Goal: Find specific page/section: Find specific page/section

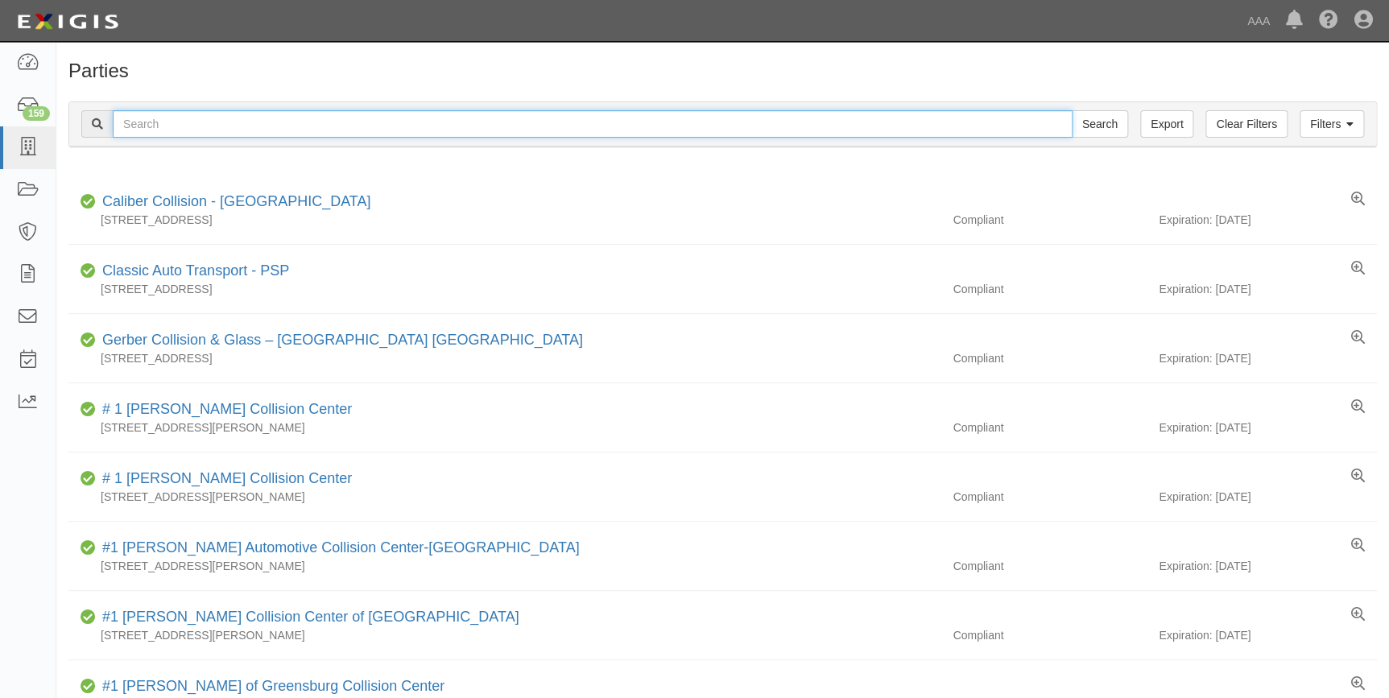
click at [143, 128] on input "text" at bounding box center [593, 123] width 960 height 27
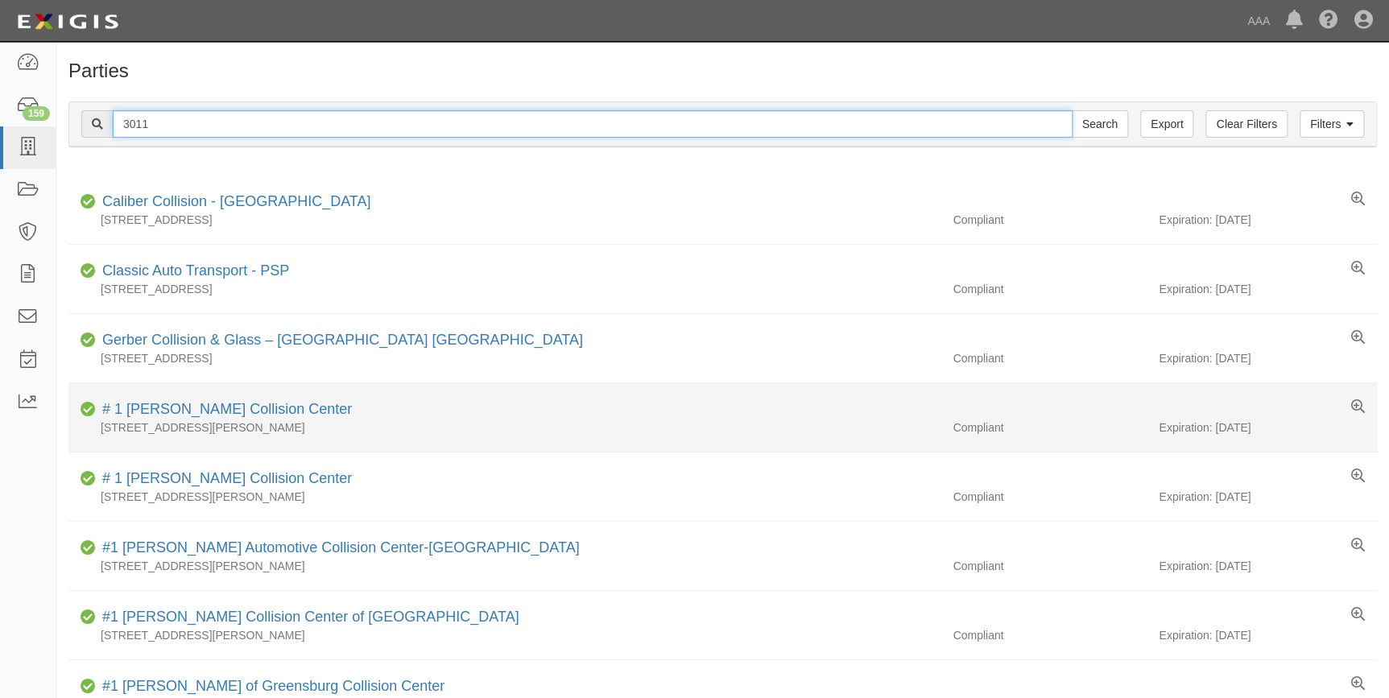
type input "3011"
click at [1072, 110] on input "Search" at bounding box center [1100, 123] width 56 height 27
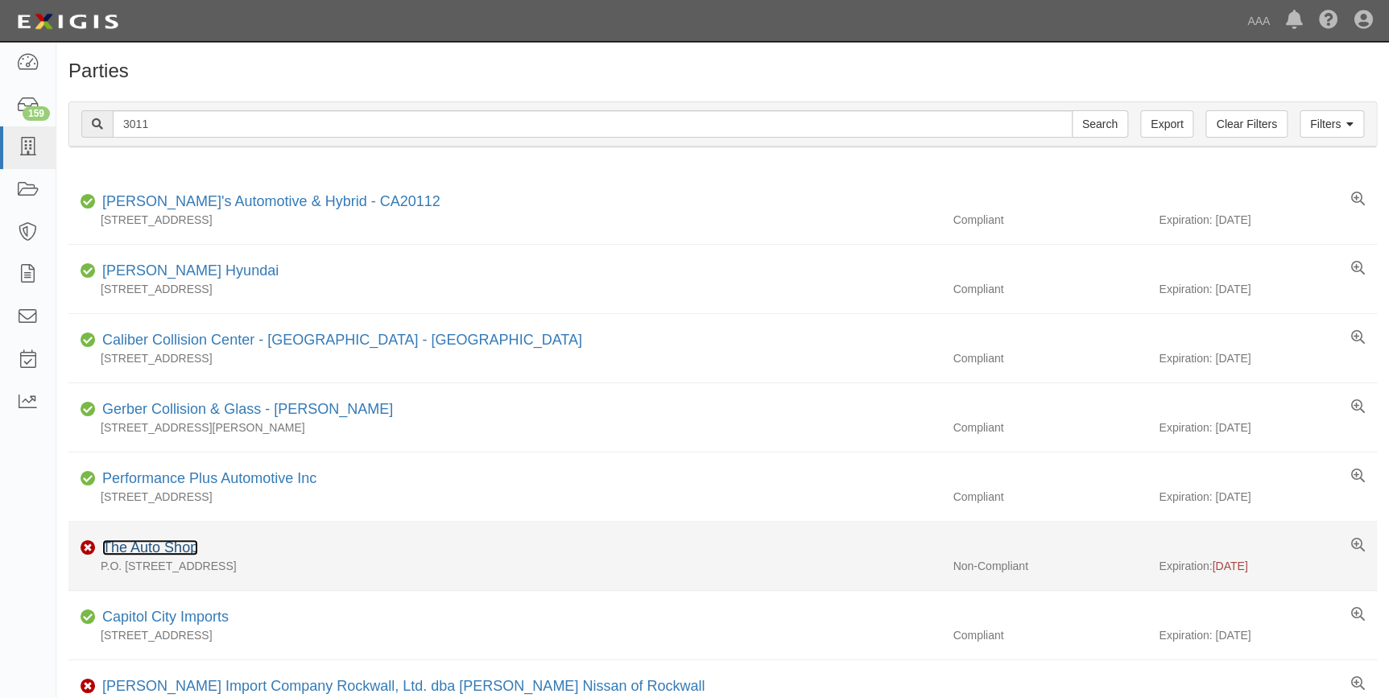
click at [108, 549] on link "The Auto Shop" at bounding box center [150, 548] width 96 height 16
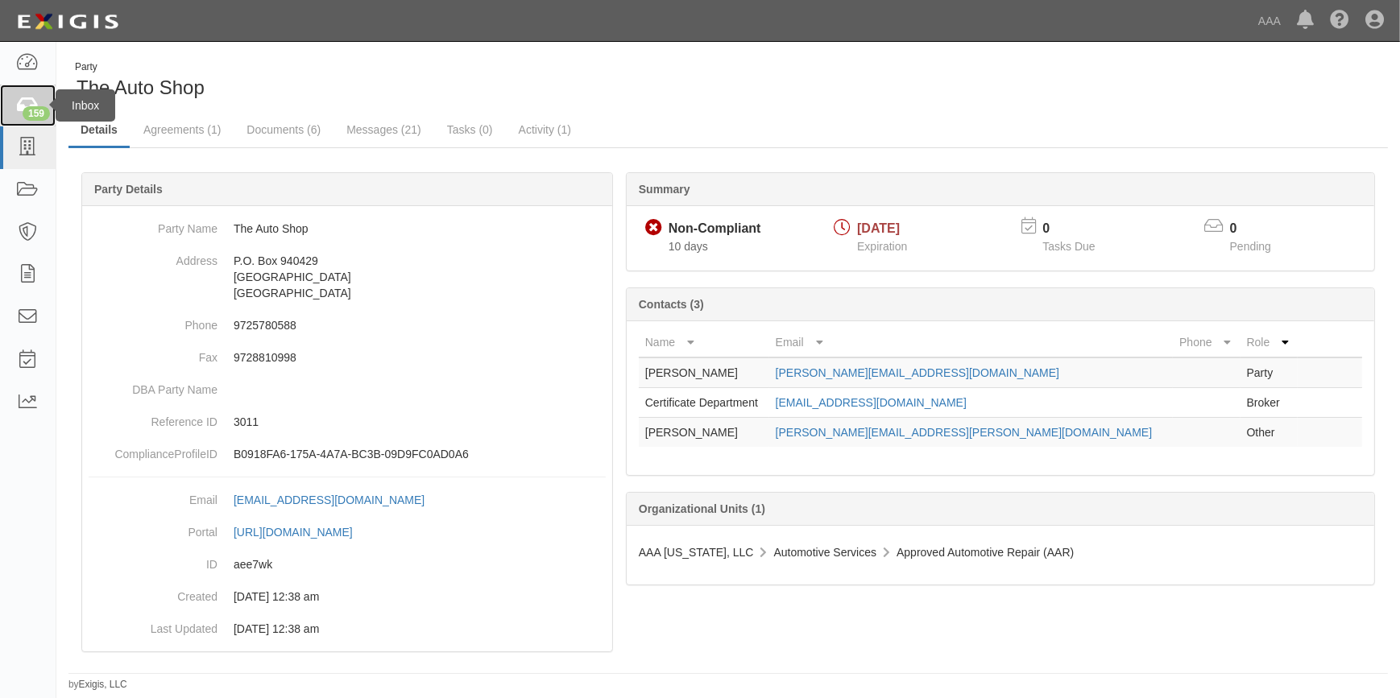
click at [20, 108] on icon at bounding box center [27, 106] width 23 height 19
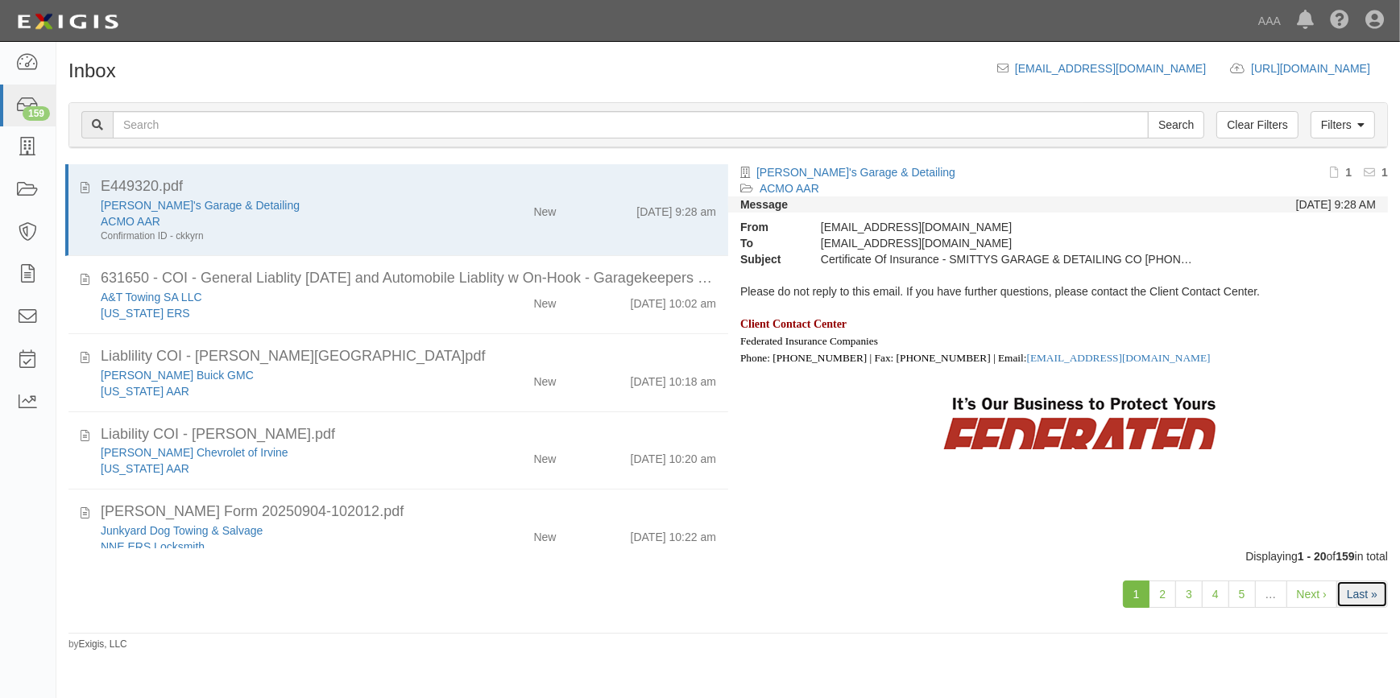
click at [1352, 593] on link "Last »" at bounding box center [1362, 594] width 52 height 27
